Goal: Navigation & Orientation: Find specific page/section

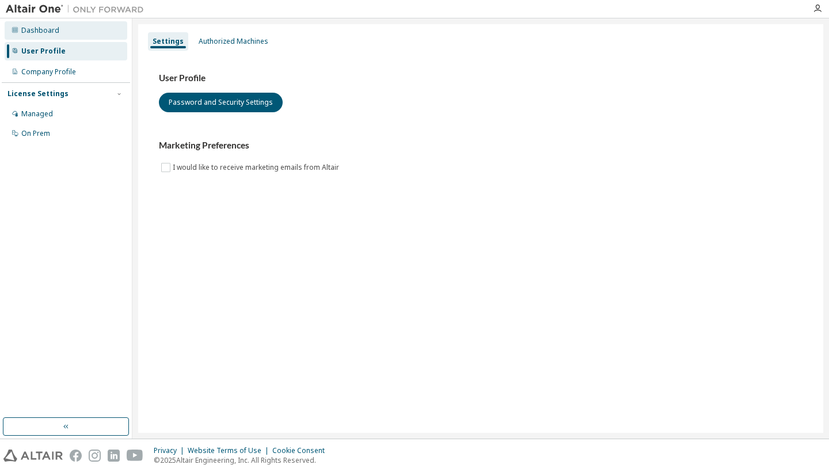
click at [33, 26] on div "Dashboard" at bounding box center [40, 30] width 38 height 9
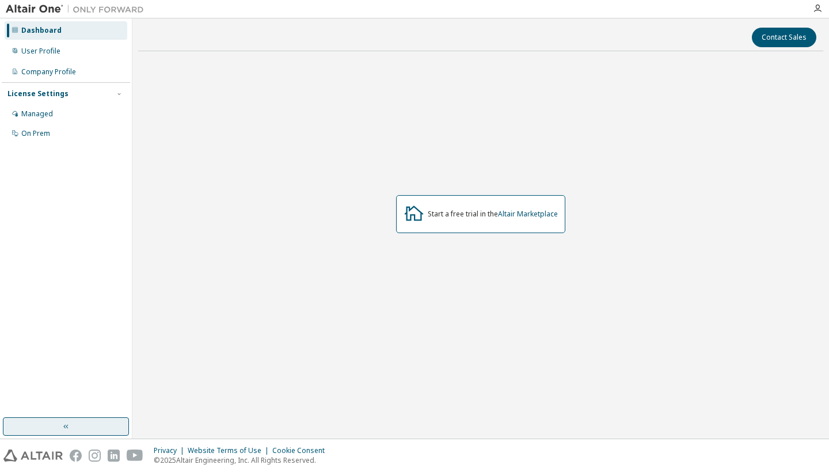
click at [87, 423] on button "button" at bounding box center [66, 426] width 126 height 18
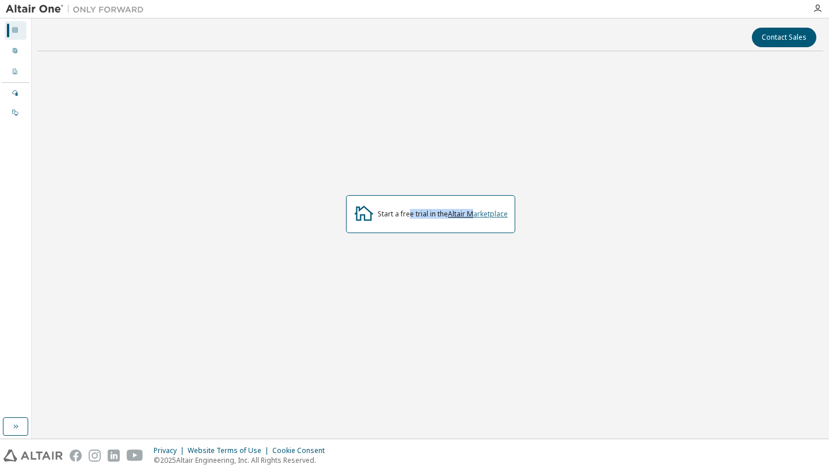
drag, startPoint x: 409, startPoint y: 214, endPoint x: 474, endPoint y: 216, distance: 65.7
click at [474, 216] on div "Start a free trial in the Altair Marketplace" at bounding box center [443, 214] width 130 height 9
click at [570, 203] on div "Start a free trial in the Altair Marketplace" at bounding box center [430, 213] width 786 height 307
click at [818, 9] on icon "button" at bounding box center [817, 8] width 9 height 9
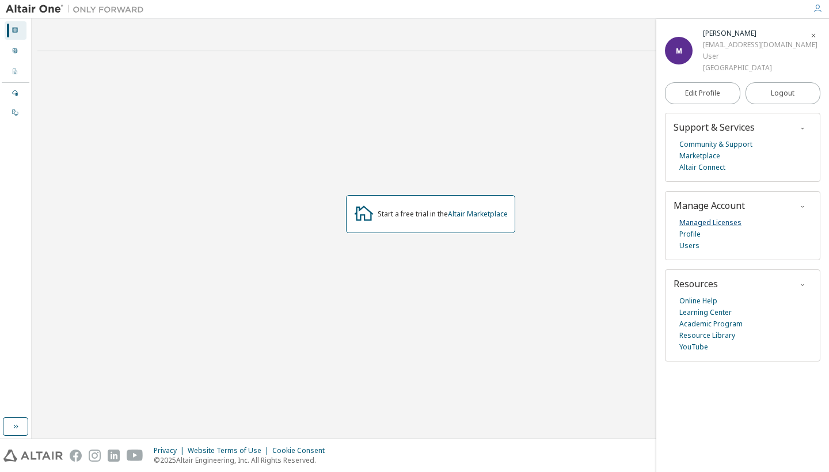
click at [709, 217] on link "Managed Licenses" at bounding box center [710, 223] width 62 height 12
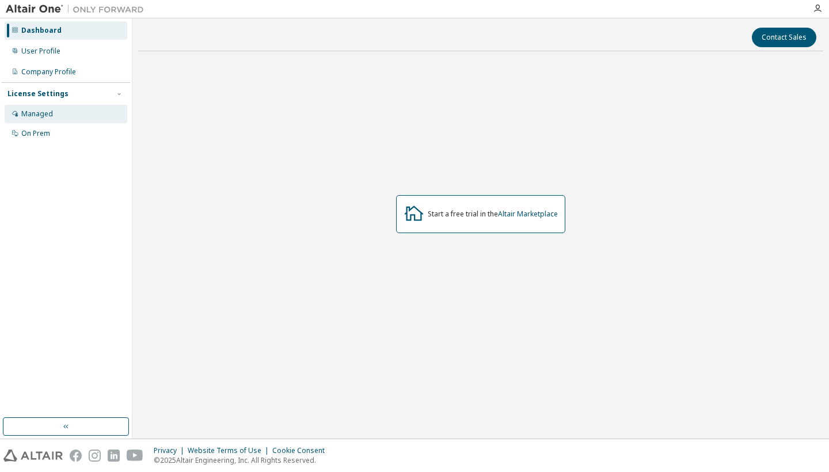
click at [41, 113] on div "Managed" at bounding box center [37, 113] width 32 height 9
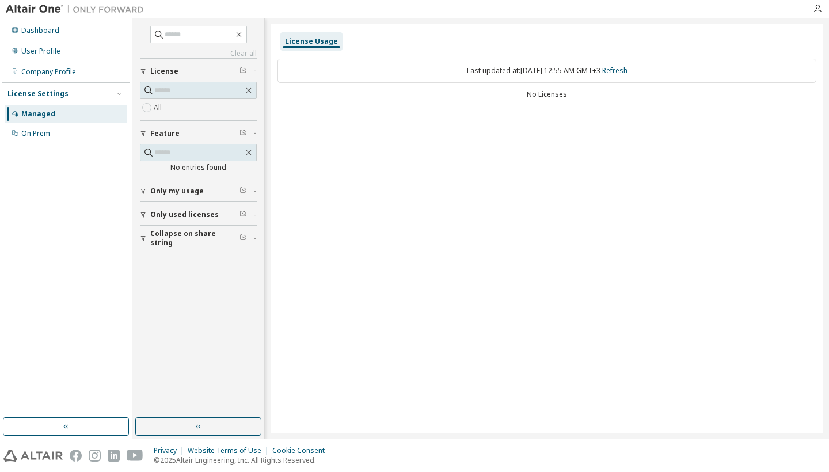
click at [185, 191] on span "Only my usage" at bounding box center [177, 191] width 54 height 9
click at [60, 422] on button "button" at bounding box center [66, 426] width 126 height 18
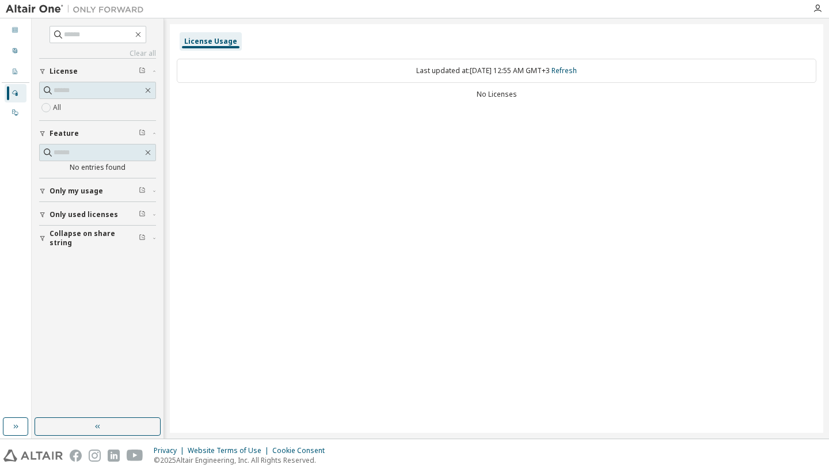
click at [87, 6] on img at bounding box center [78, 9] width 144 height 12
click at [39, 6] on img at bounding box center [78, 9] width 144 height 12
click at [826, 6] on div at bounding box center [817, 8] width 23 height 9
click at [821, 6] on icon "button" at bounding box center [817, 8] width 9 height 9
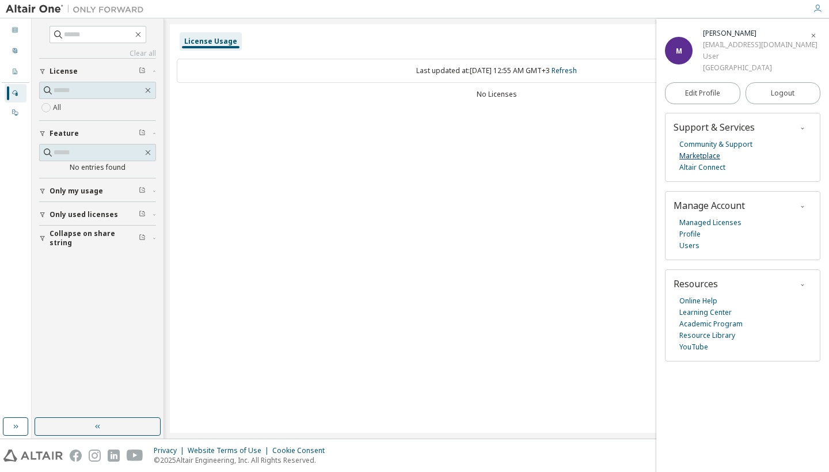
click at [701, 150] on link "Marketplace" at bounding box center [699, 156] width 41 height 12
